Goal: Download file/media: Download file/media

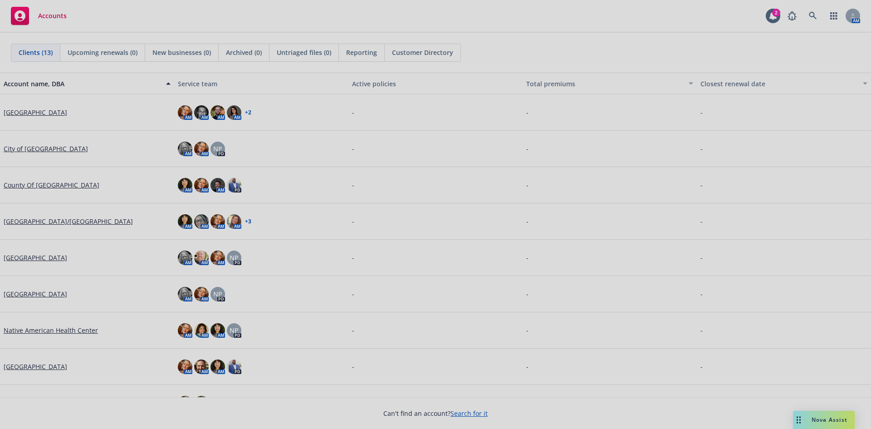
click at [47, 185] on div at bounding box center [435, 214] width 871 height 429
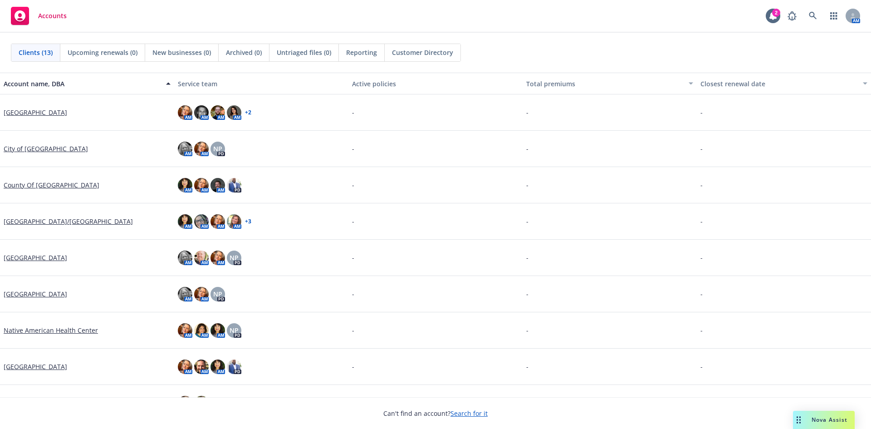
click at [49, 184] on link "County Of [GEOGRAPHIC_DATA]" at bounding box center [52, 185] width 96 height 10
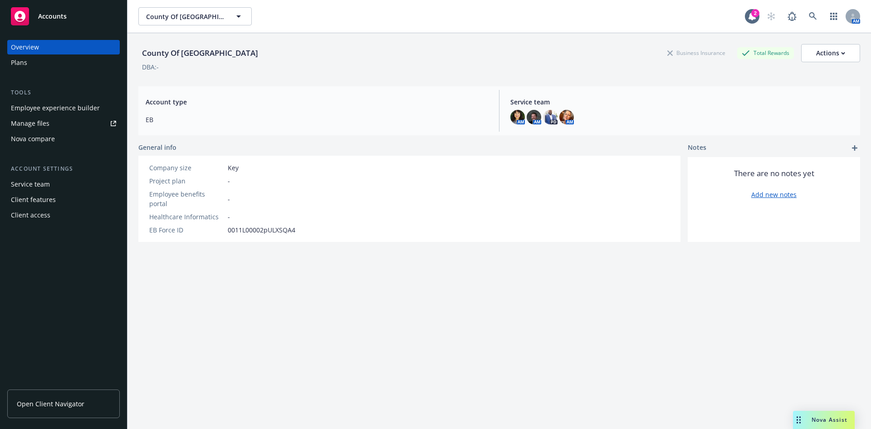
click at [51, 400] on span "Open Client Navigator" at bounding box center [51, 404] width 68 height 10
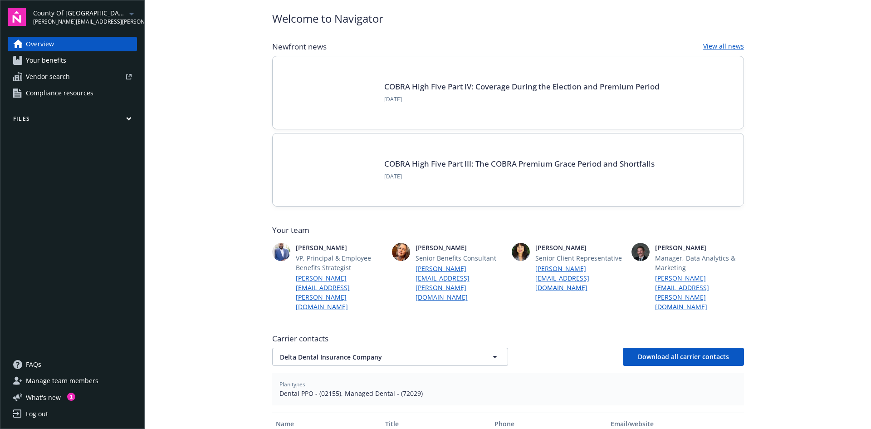
scroll to position [45, 0]
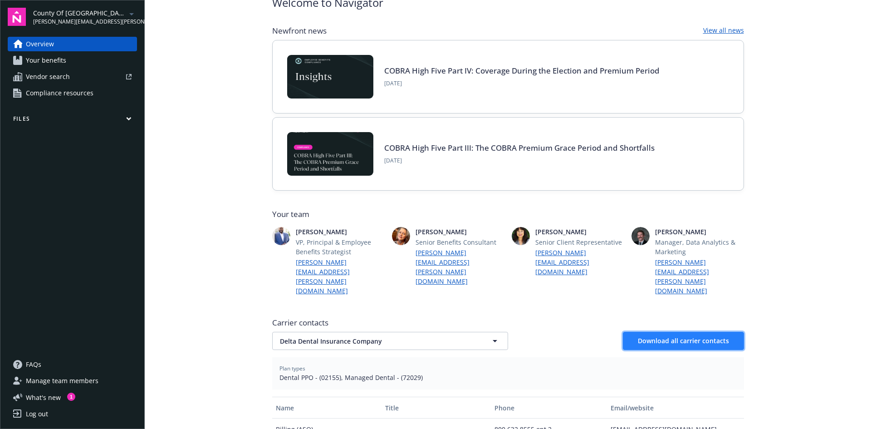
click at [686, 336] on span "Download all carrier contacts" at bounding box center [683, 340] width 91 height 9
